Goal: Communication & Community: Participate in discussion

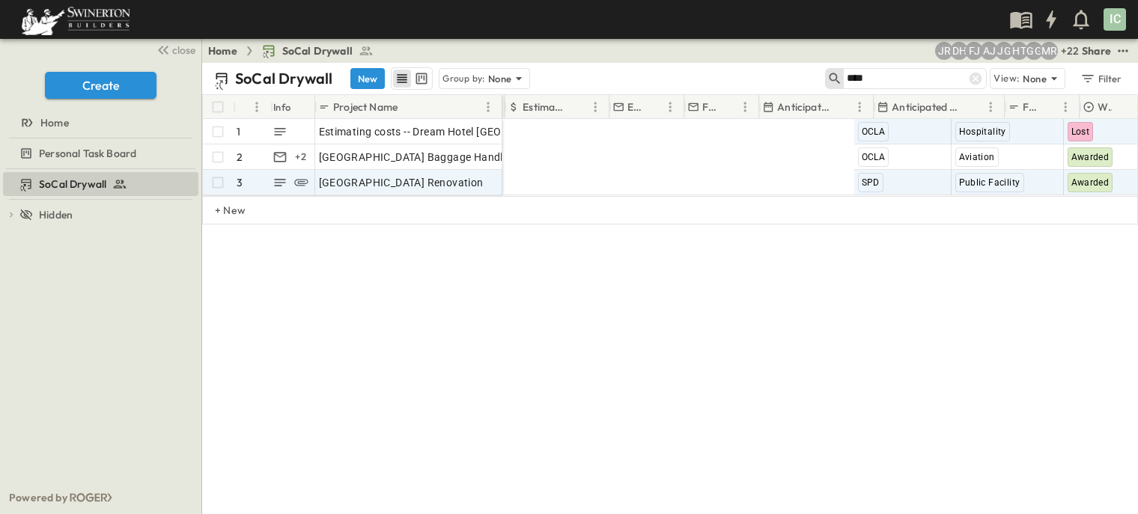
scroll to position [0, 955]
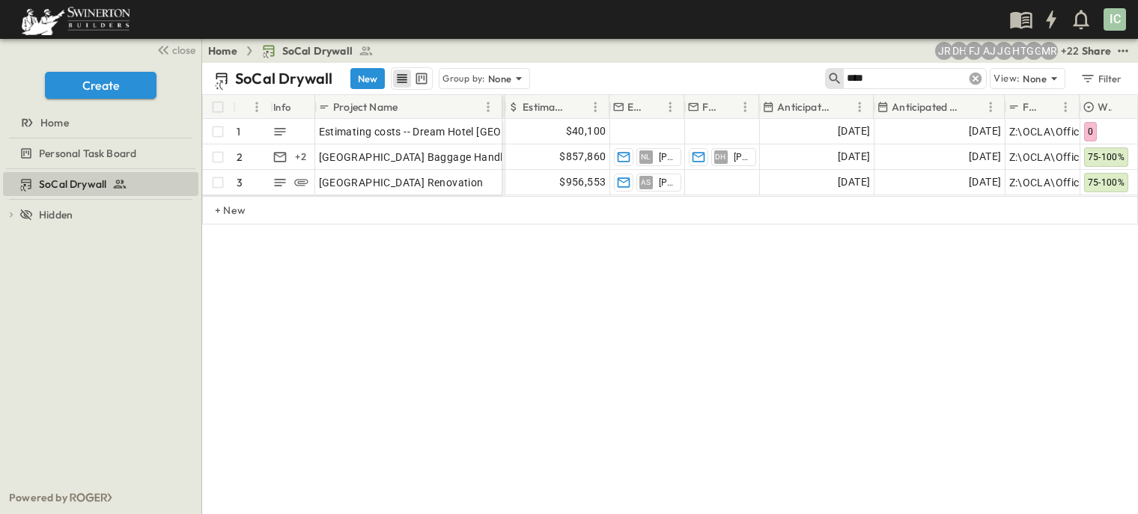
click at [976, 78] on icon at bounding box center [975, 79] width 13 height 13
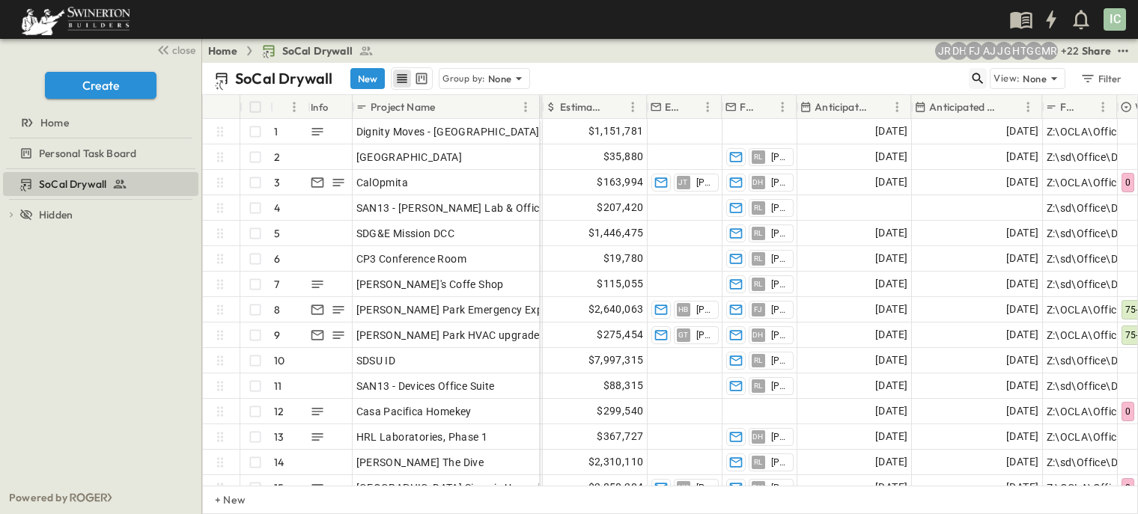
click at [981, 86] on button "button" at bounding box center [978, 78] width 18 height 21
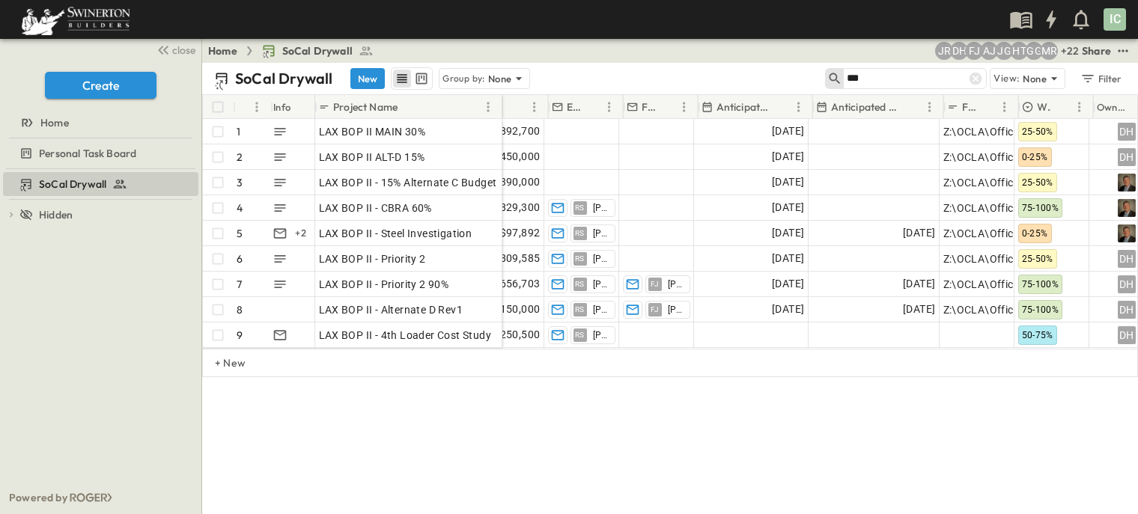
scroll to position [0, 1029]
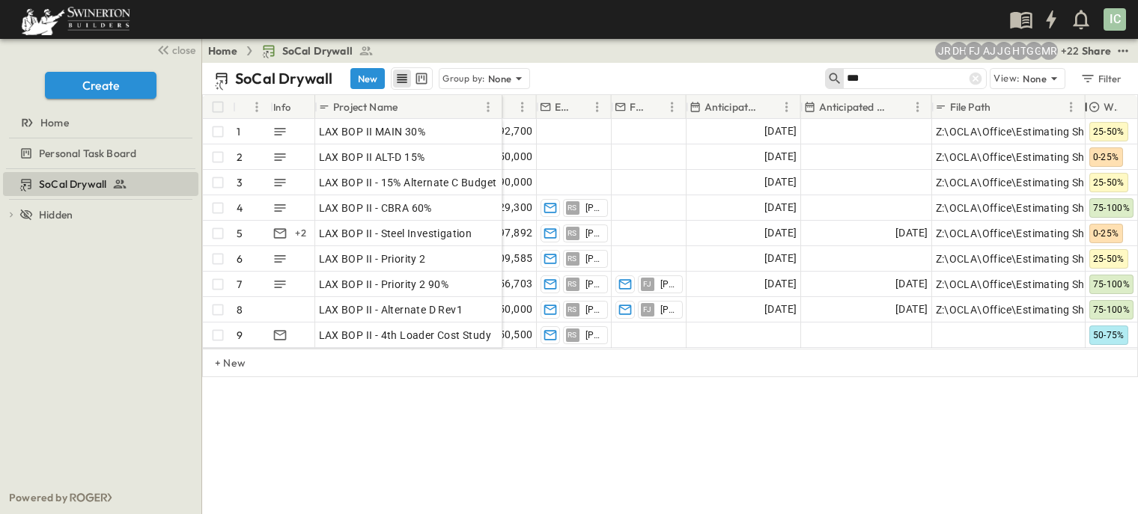
drag, startPoint x: 1005, startPoint y: 106, endPoint x: 1084, endPoint y: 116, distance: 79.3
click at [1084, 116] on div at bounding box center [1086, 107] width 15 height 42
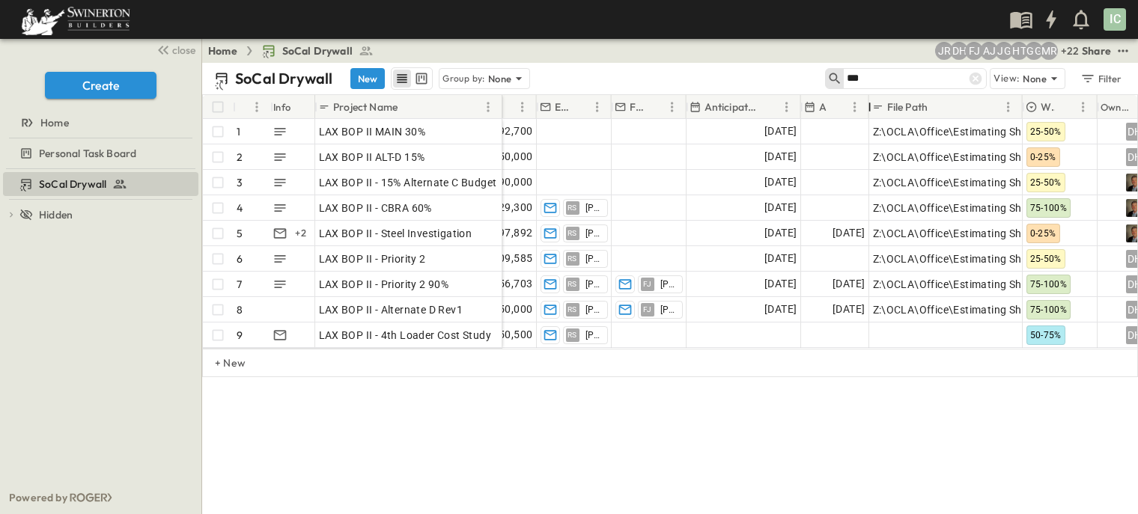
drag, startPoint x: 933, startPoint y: 101, endPoint x: 870, endPoint y: 109, distance: 63.3
click at [870, 109] on div at bounding box center [869, 107] width 15 height 42
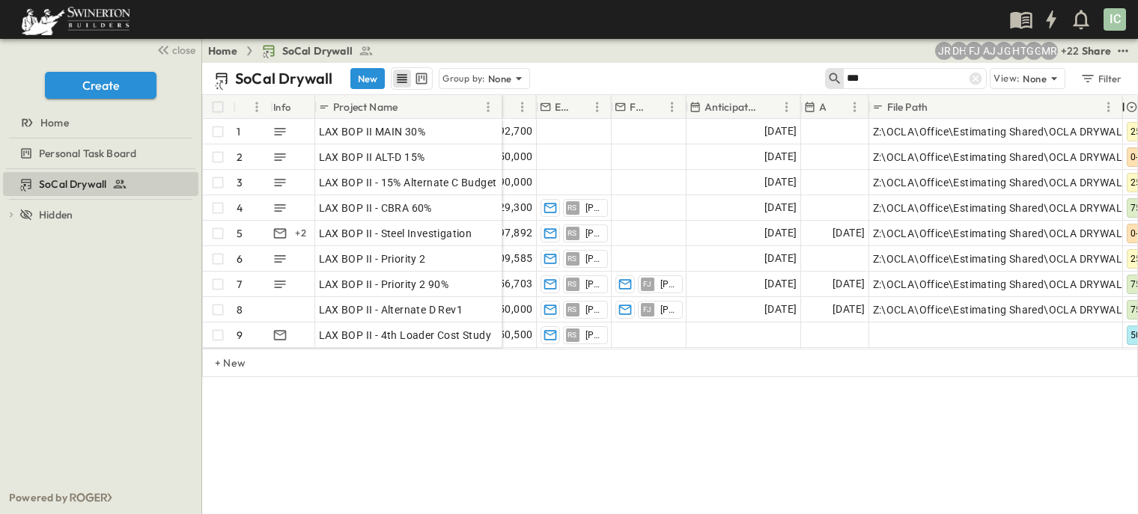
drag, startPoint x: 1021, startPoint y: 102, endPoint x: 1121, endPoint y: 112, distance: 100.9
click at [1121, 112] on div at bounding box center [1123, 107] width 15 height 42
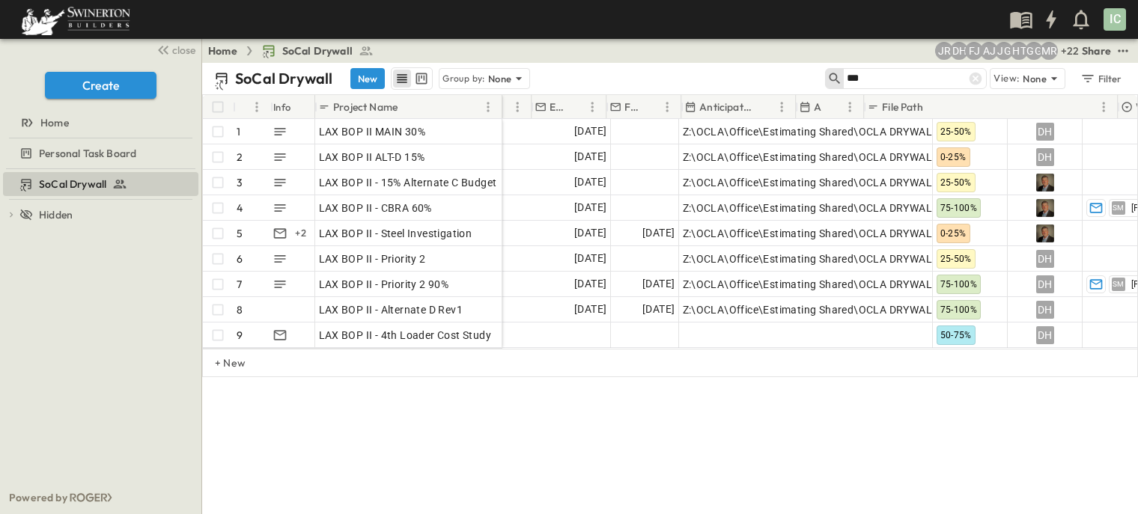
scroll to position [0, 1249]
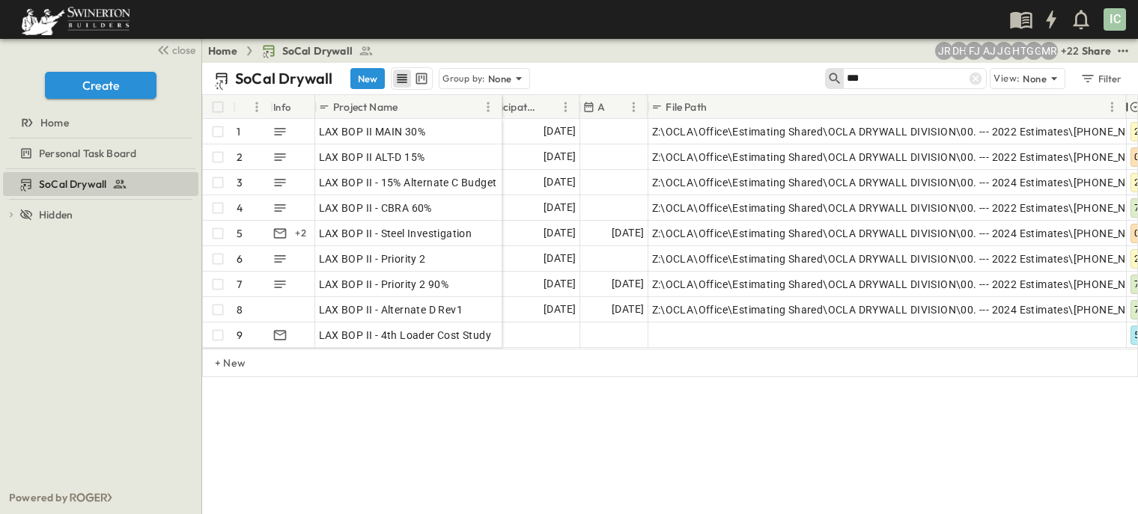
drag, startPoint x: 904, startPoint y: 103, endPoint x: 1127, endPoint y: 127, distance: 224.5
click at [1128, 127] on div "# Info Project Name Drawing Status Estimate Round Estimate Type Estimate Amount…" at bounding box center [670, 222] width 934 height 254
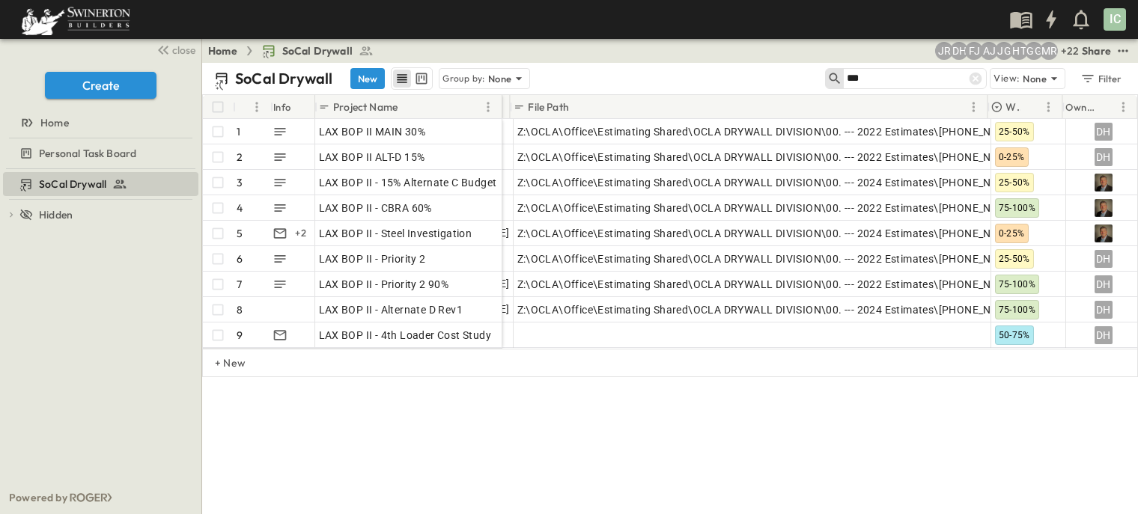
scroll to position [0, 1380]
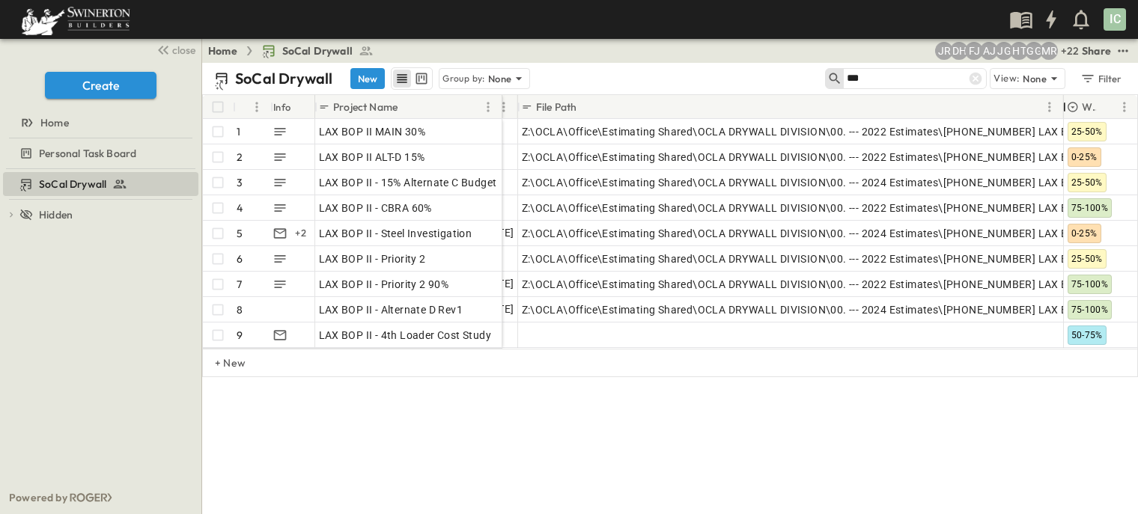
drag, startPoint x: 996, startPoint y: 112, endPoint x: 1065, endPoint y: 115, distance: 68.2
click at [1065, 115] on div at bounding box center [1064, 107] width 15 height 42
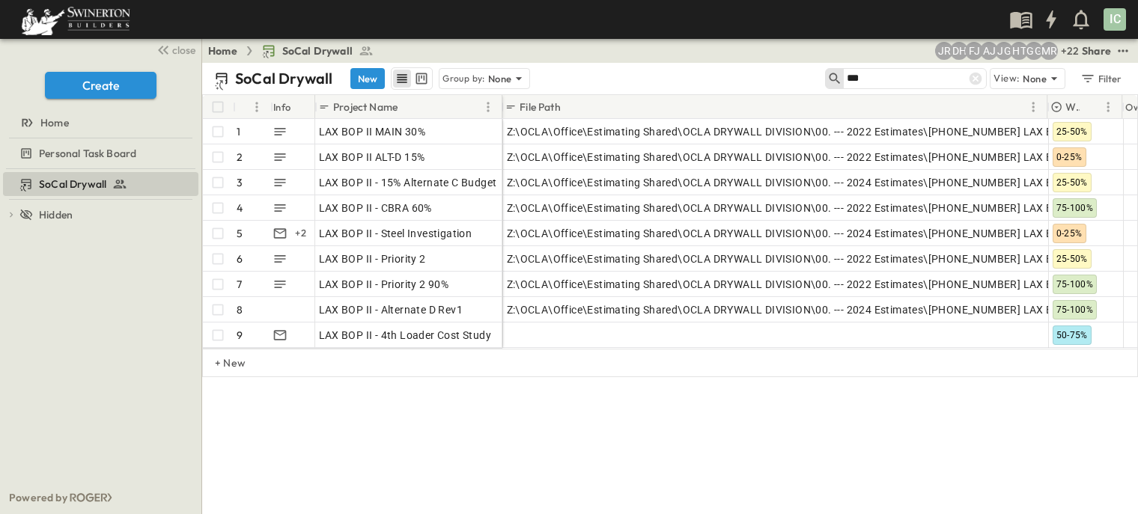
scroll to position [0, 1398]
type input "***"
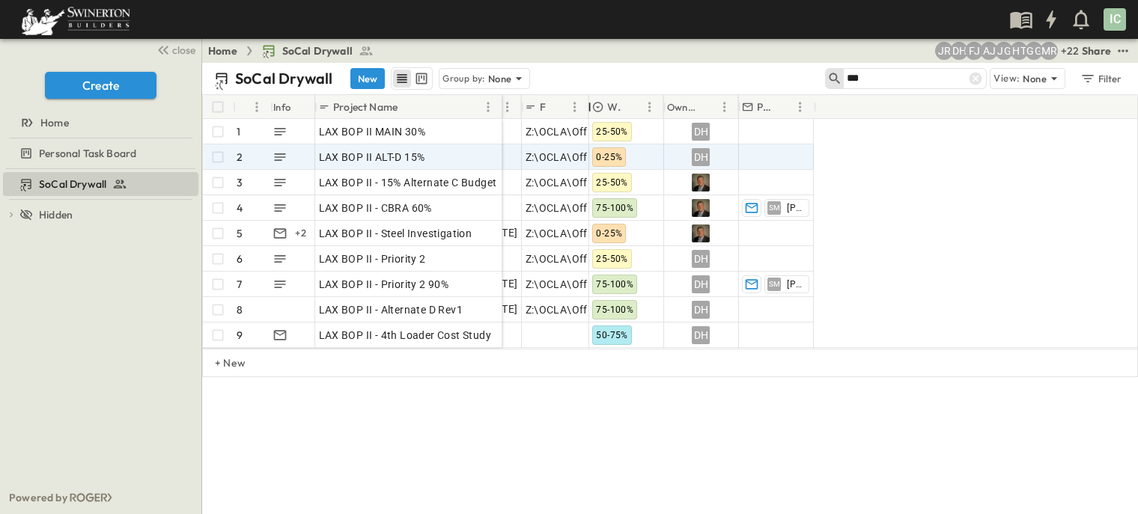
scroll to position [0, 1063]
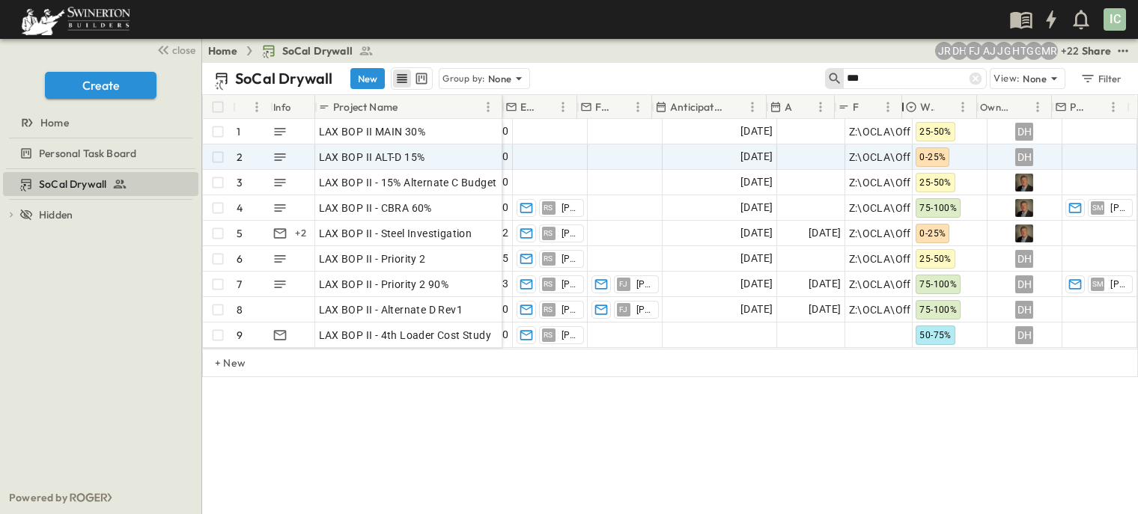
drag, startPoint x: 1068, startPoint y: 101, endPoint x: 590, endPoint y: 151, distance: 481.0
click at [590, 151] on div "# Info Project Name Primary Market Estimate Status Drawing Status Estimate Roun…" at bounding box center [670, 222] width 934 height 254
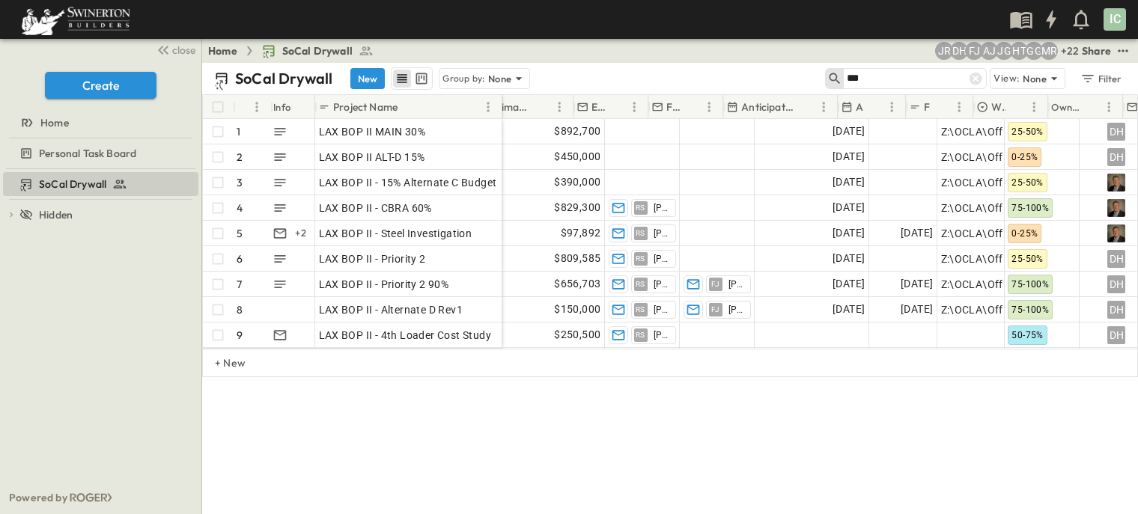
scroll to position [0, 991]
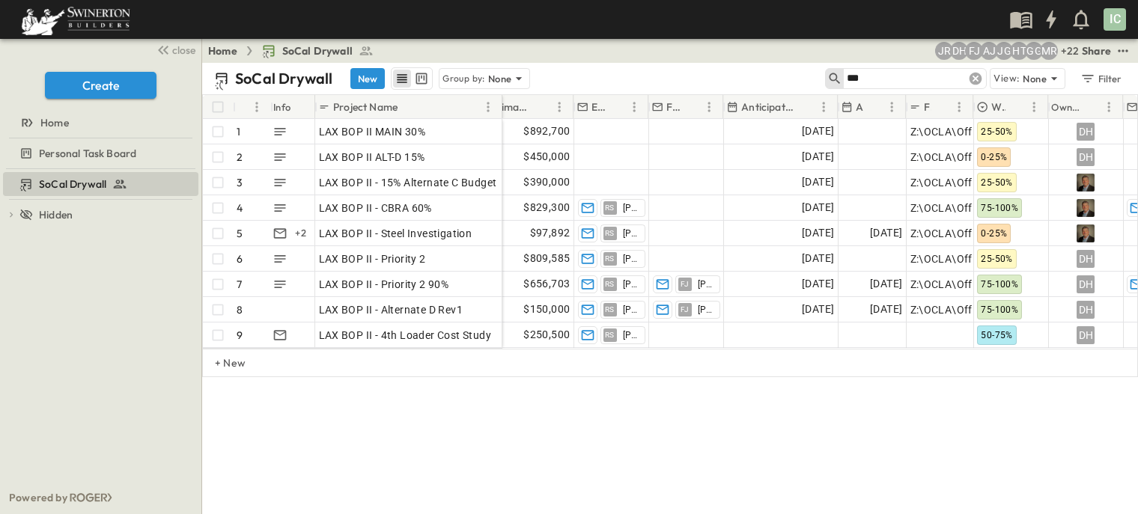
click at [978, 81] on icon at bounding box center [975, 79] width 13 height 13
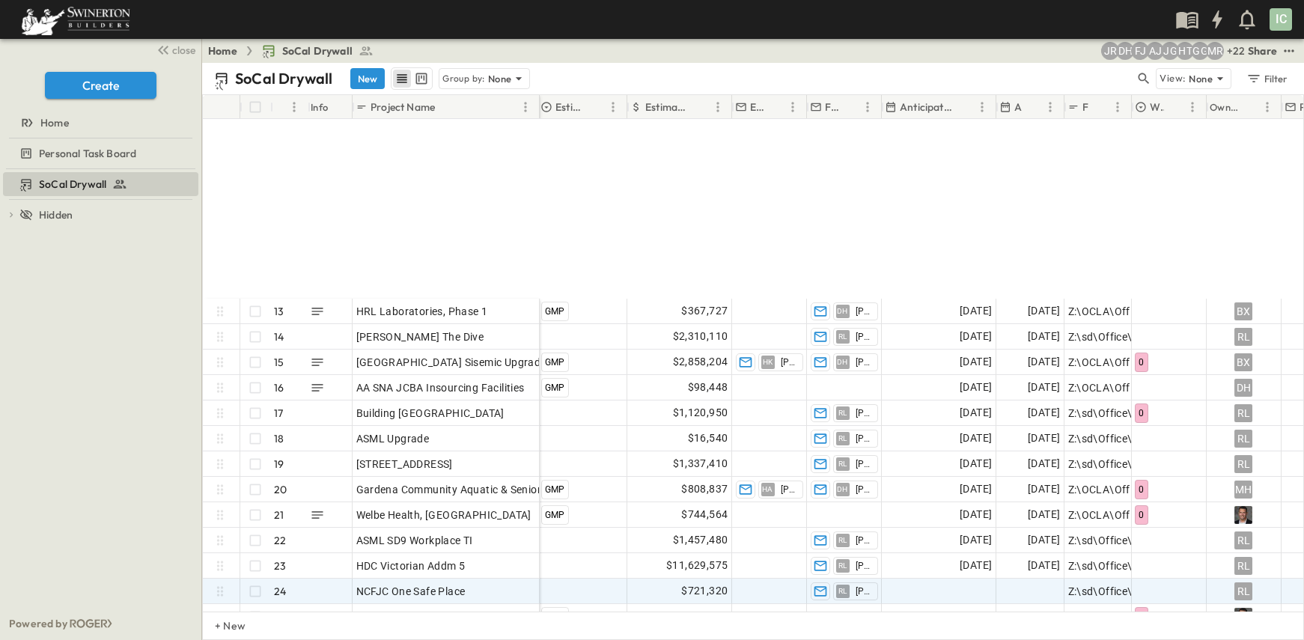
scroll to position [374, 871]
